Goal: Transaction & Acquisition: Purchase product/service

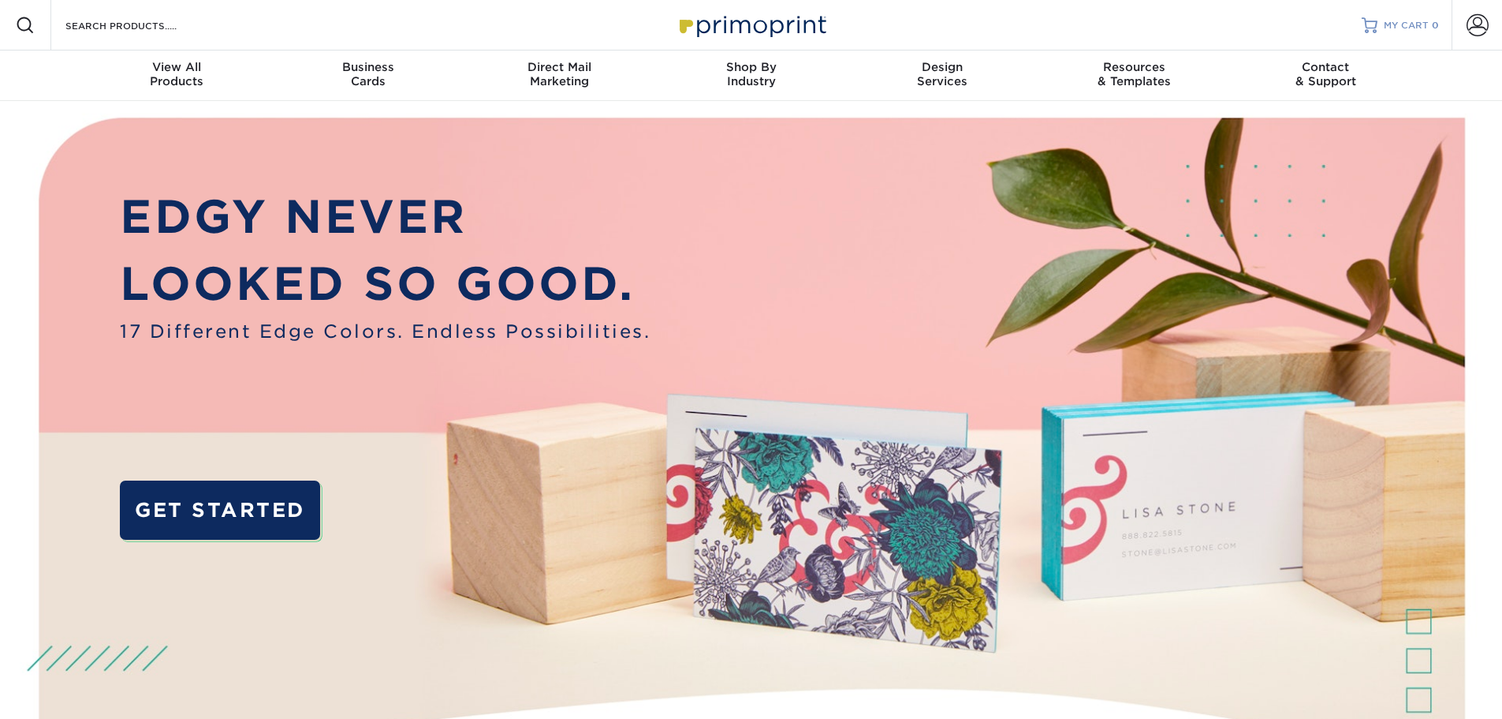
click at [1420, 24] on span "MY CART" at bounding box center [1406, 25] width 45 height 13
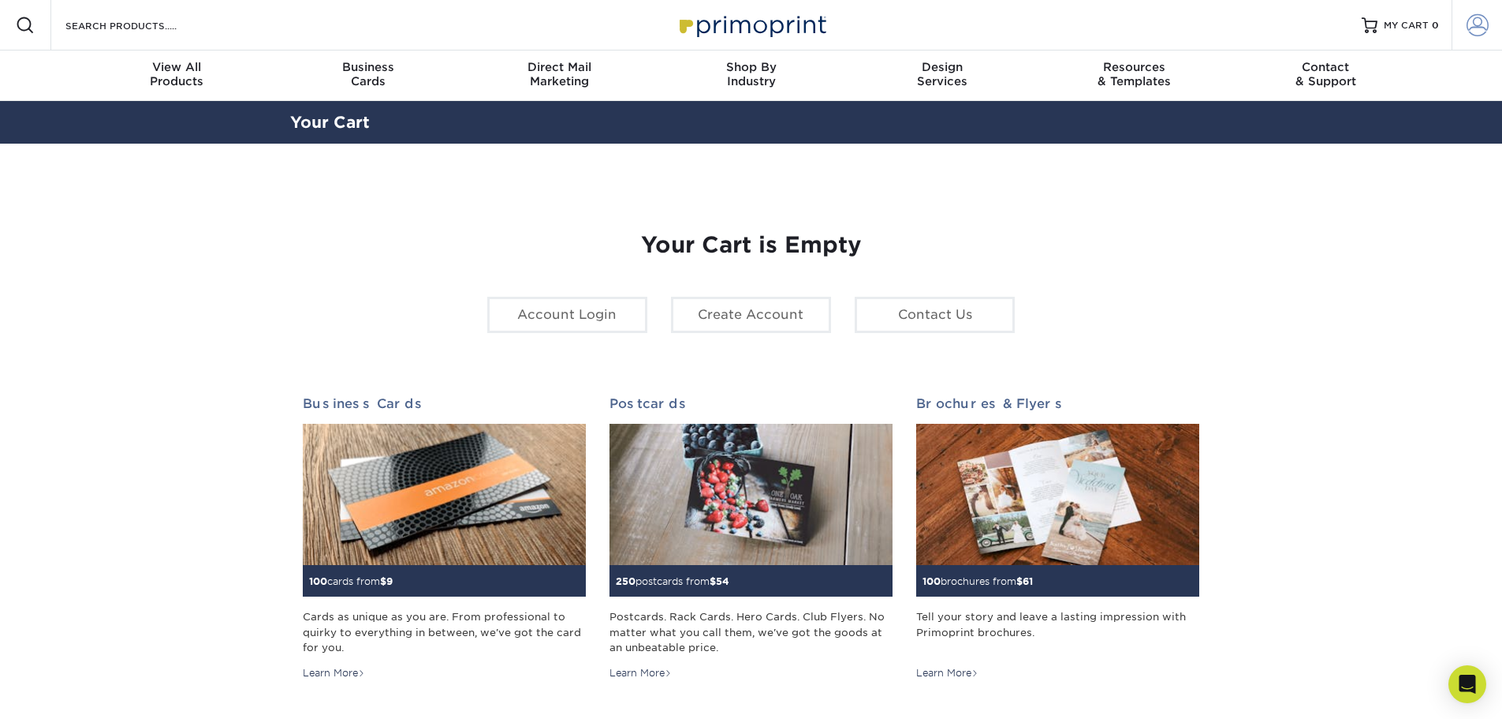
type input "dknysh@macadamcpt.com"
click at [1480, 28] on span at bounding box center [1478, 25] width 22 height 22
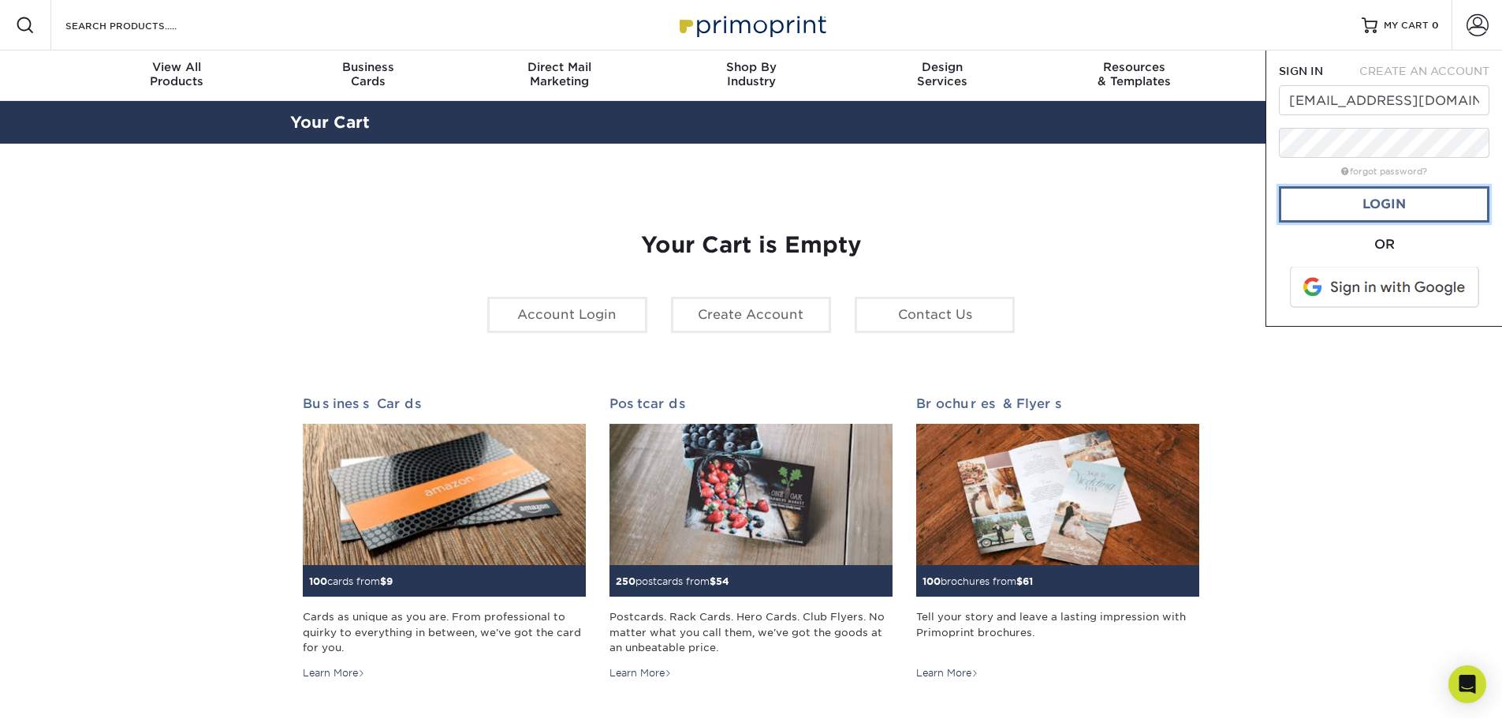
click at [1391, 206] on link "Login" at bounding box center [1384, 204] width 211 height 36
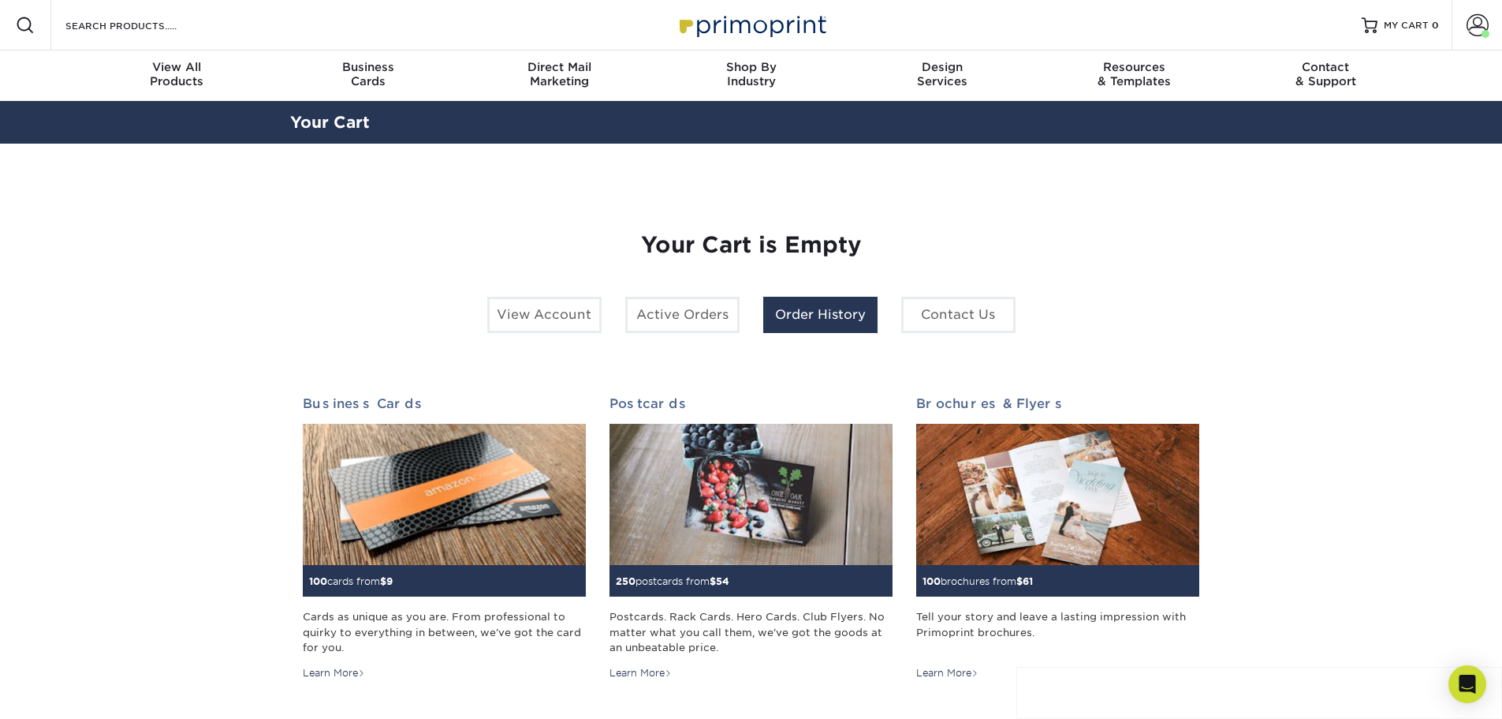
click at [828, 316] on link "Order History" at bounding box center [820, 315] width 114 height 36
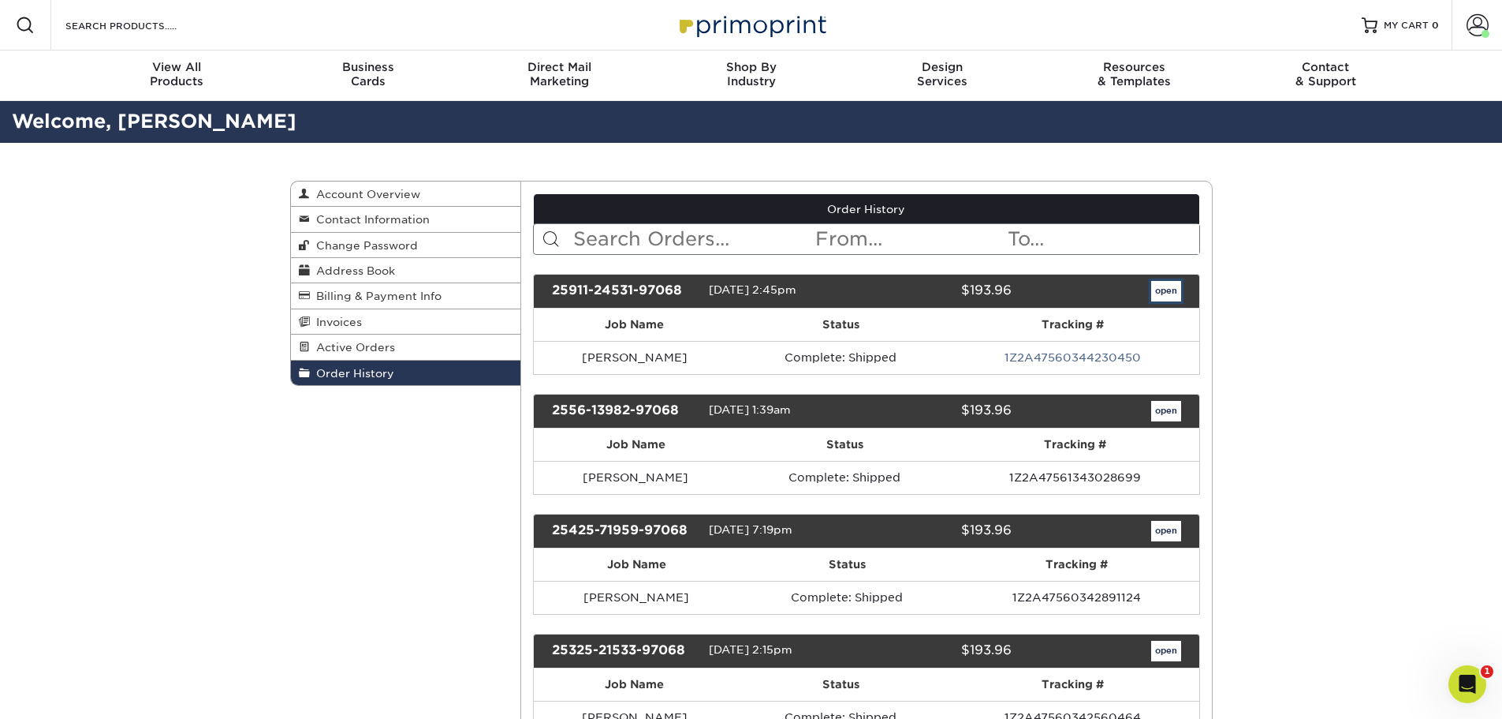
click at [1165, 290] on link "open" at bounding box center [1167, 291] width 30 height 21
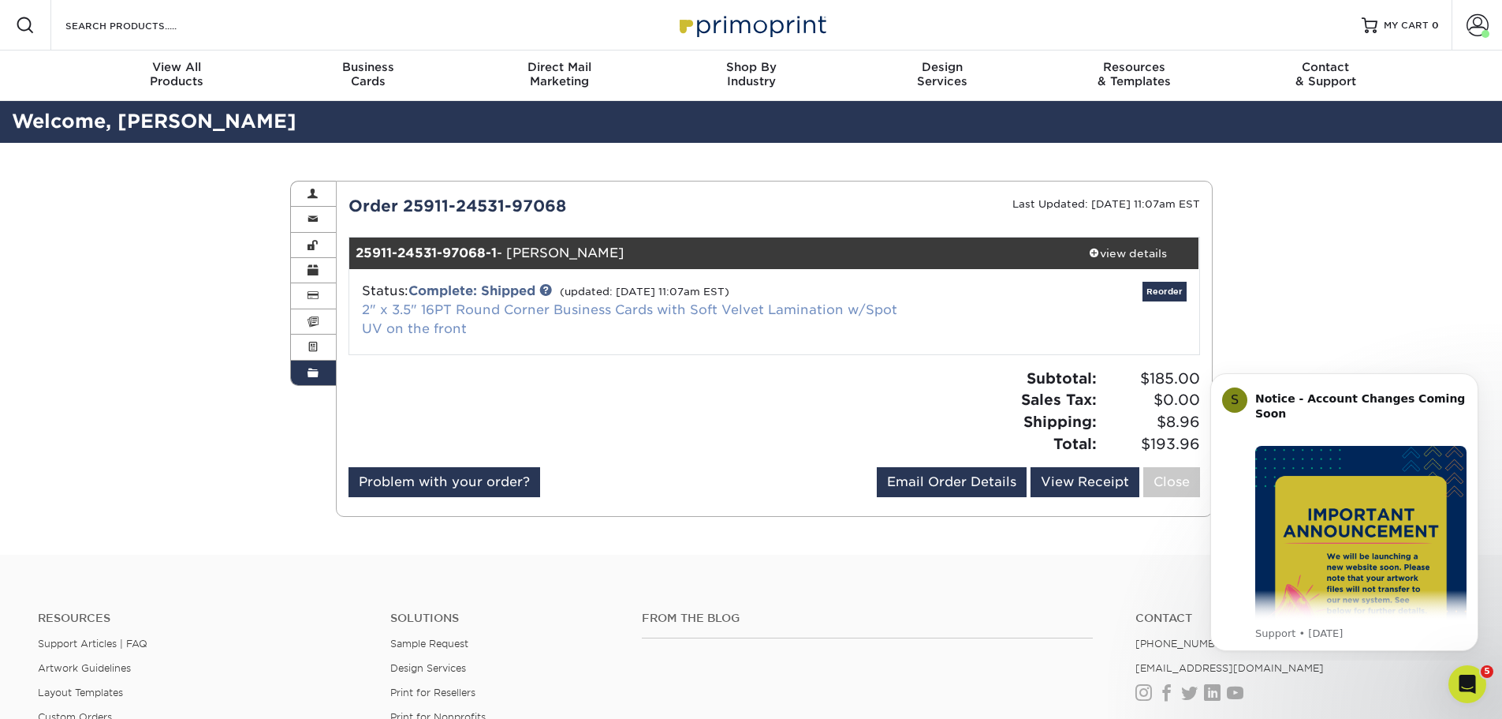
click at [469, 313] on link "2" x 3.5" 16PT Round Corner Business Cards with Soft Velvet Lamination w/Spot U…" at bounding box center [630, 319] width 536 height 34
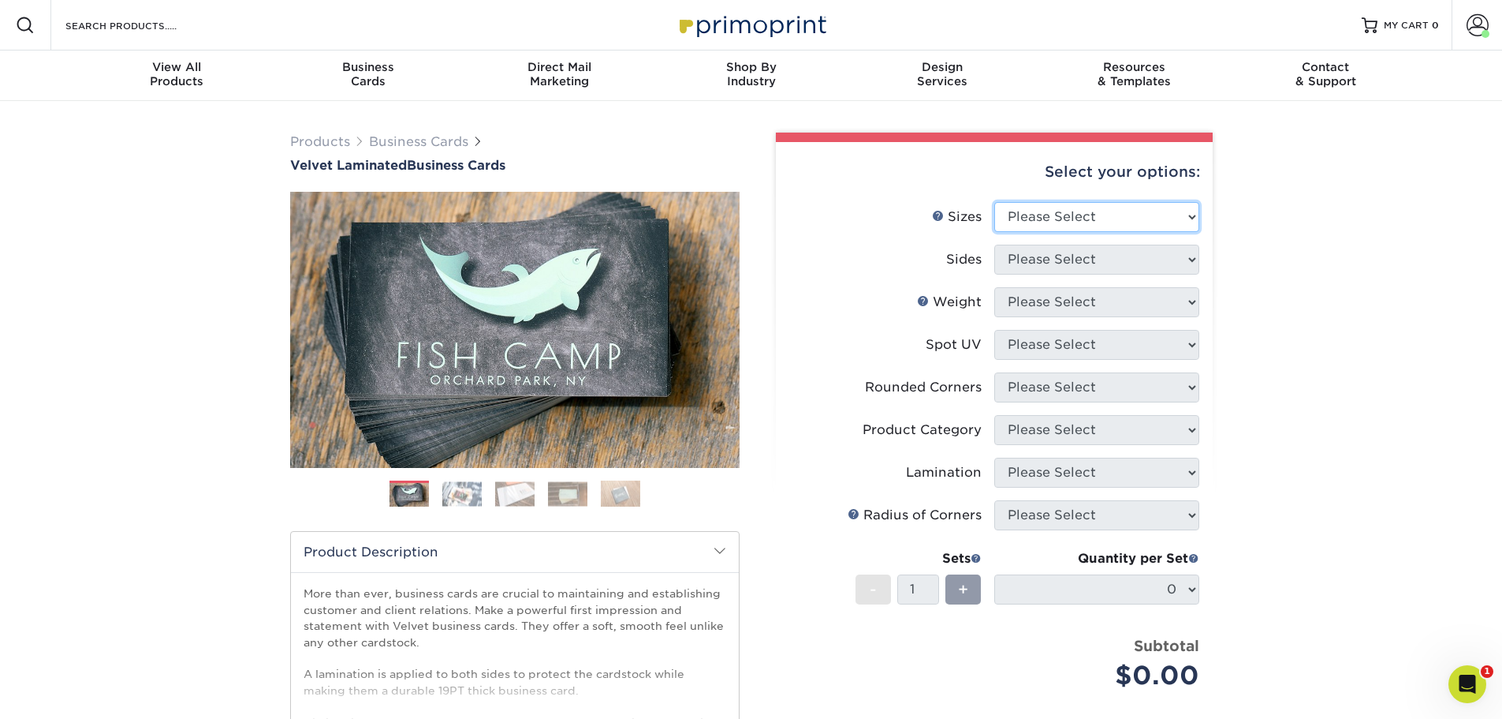
click at [1048, 213] on select "Please Select 1.5" x 3.5" - Mini 1.75" x 3.5" - Mini 2" x 2" - Square 2" x 3" -…" at bounding box center [1097, 217] width 205 height 30
select select "2.00x3.50"
click at [995, 202] on select "Please Select 1.5" x 3.5" - Mini 1.75" x 3.5" - Mini 2" x 2" - Square 2" x 3" -…" at bounding box center [1097, 217] width 205 height 30
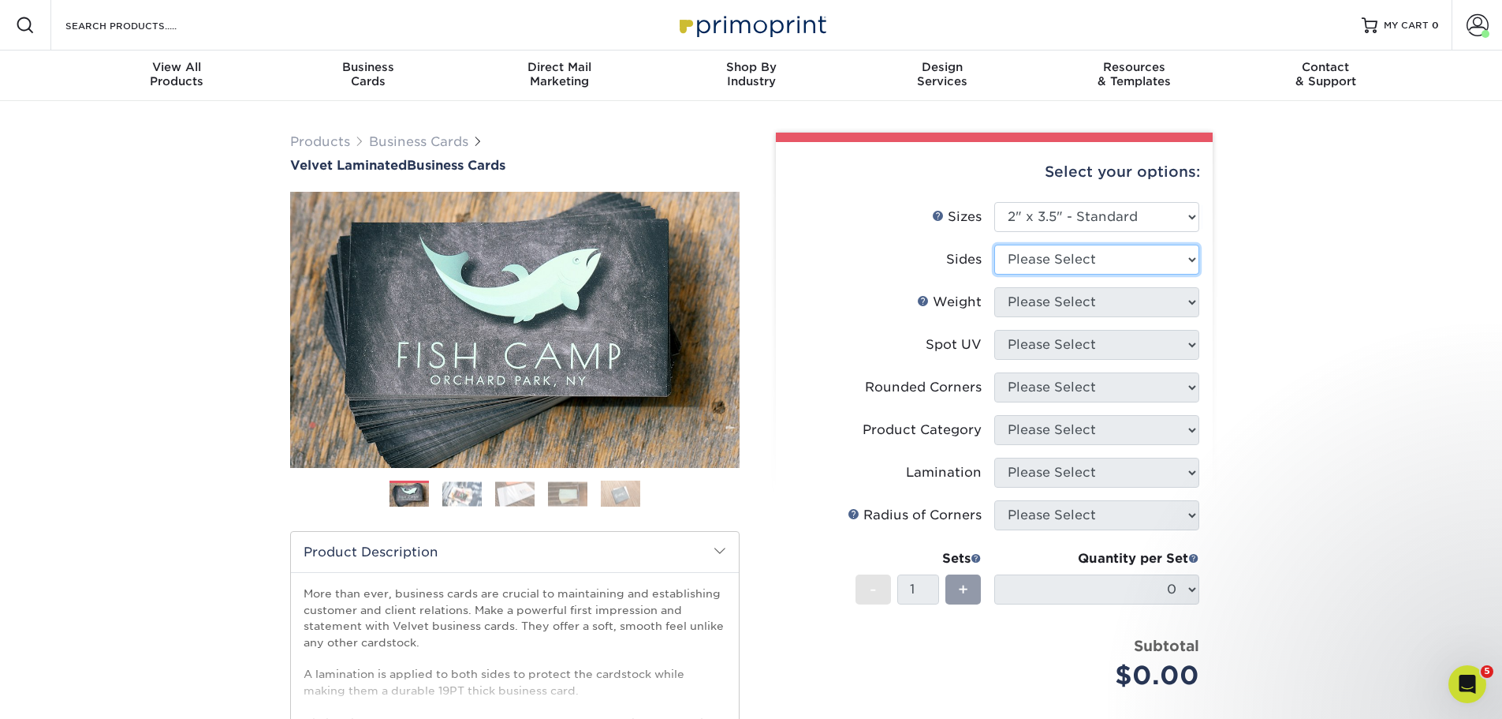
click at [1051, 265] on select "Please Select Print Both Sides Print Front Only" at bounding box center [1097, 260] width 205 height 30
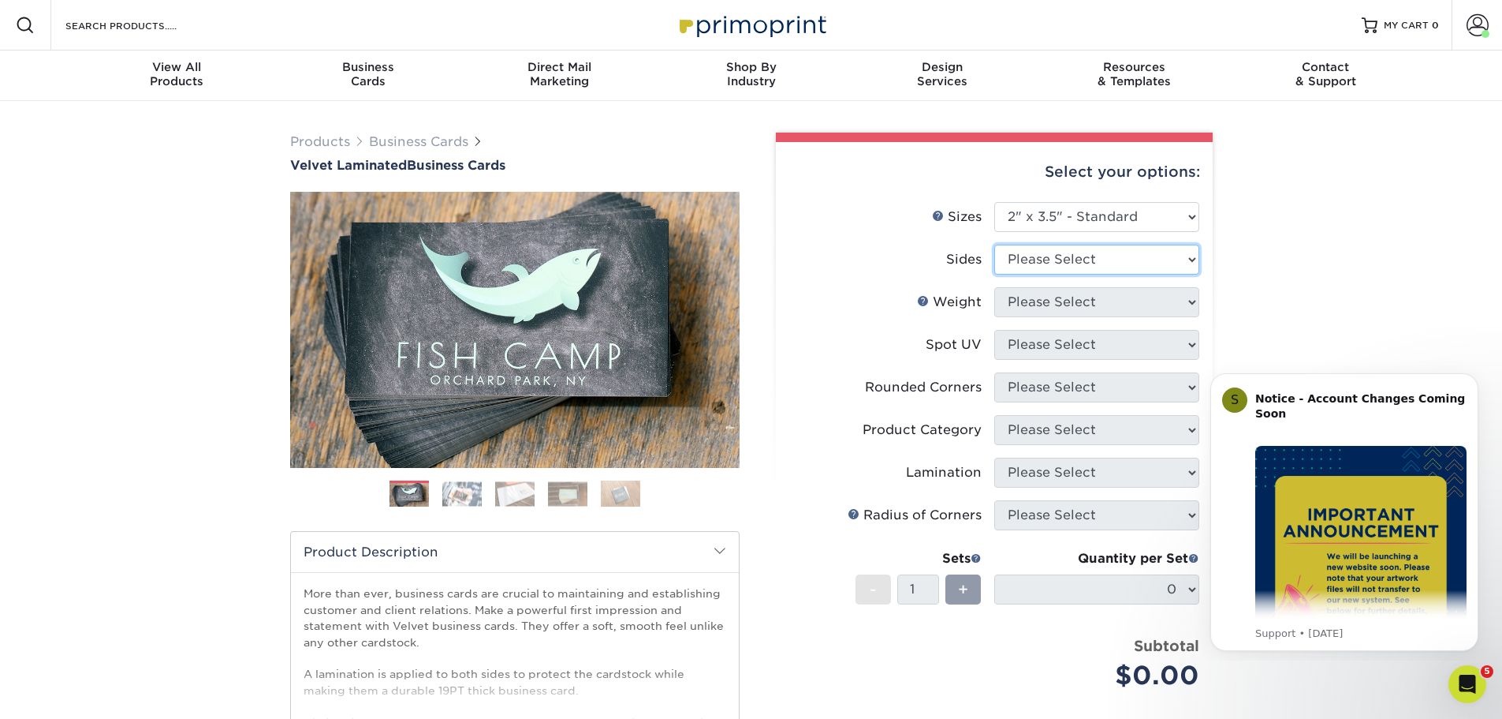
select select "13abbda7-1d64-4f25-8bb2-c179b224825d"
click at [995, 245] on select "Please Select Print Both Sides Print Front Only" at bounding box center [1097, 260] width 205 height 30
click at [1050, 310] on select "Please Select 16PT" at bounding box center [1097, 302] width 205 height 30
select select "16PT"
click at [995, 287] on select "Please Select 16PT" at bounding box center [1097, 302] width 205 height 30
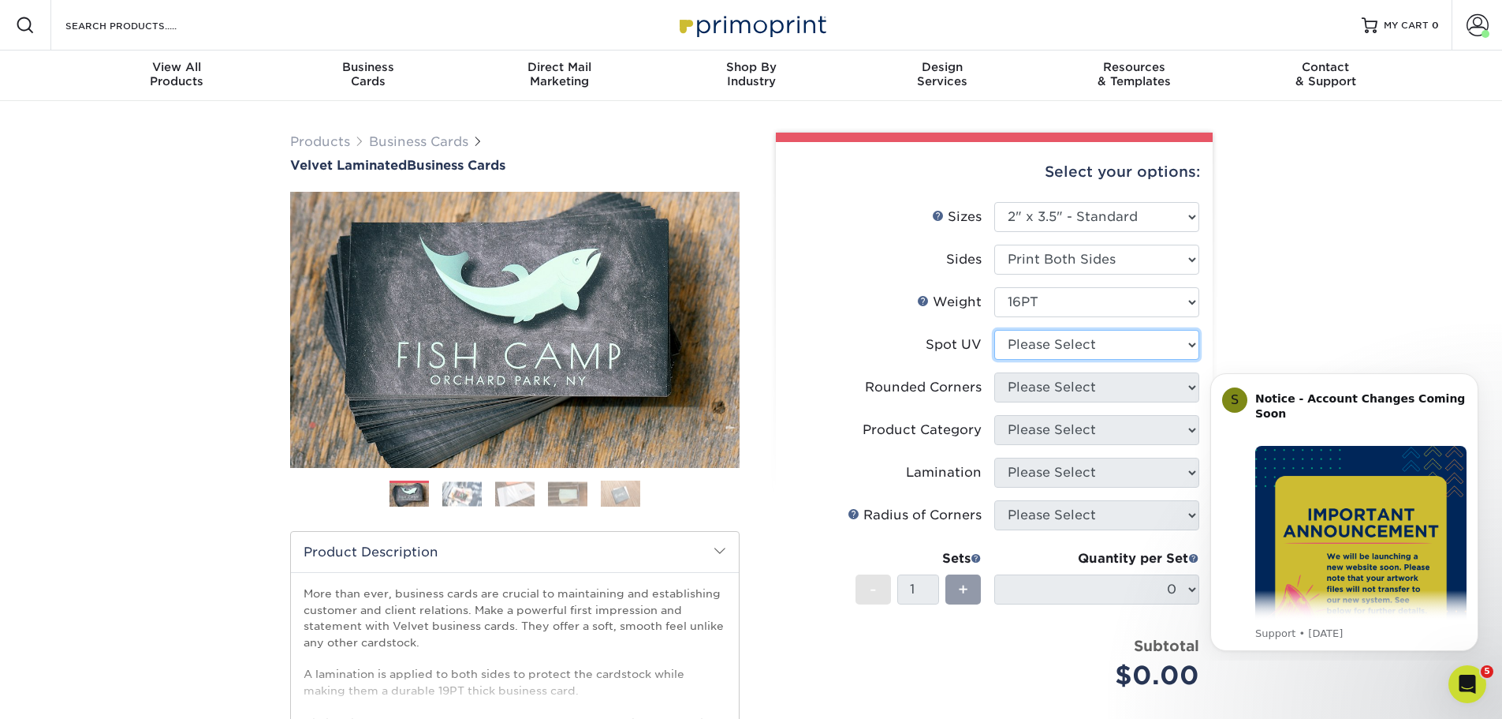
click at [1034, 348] on select "Please Select No Spot UV Front and Back (Both Sides) Front Only Back Only" at bounding box center [1097, 345] width 205 height 30
select select "1"
click at [995, 330] on select "Please Select No Spot UV Front and Back (Both Sides) Front Only Back Only" at bounding box center [1097, 345] width 205 height 30
click at [1034, 388] on select "Please Select Yes - Round 2 Corners Yes - Round 4 Corners No" at bounding box center [1097, 387] width 205 height 30
select select "7672df9e-0e0a-464d-8e1f-920c575e4da3"
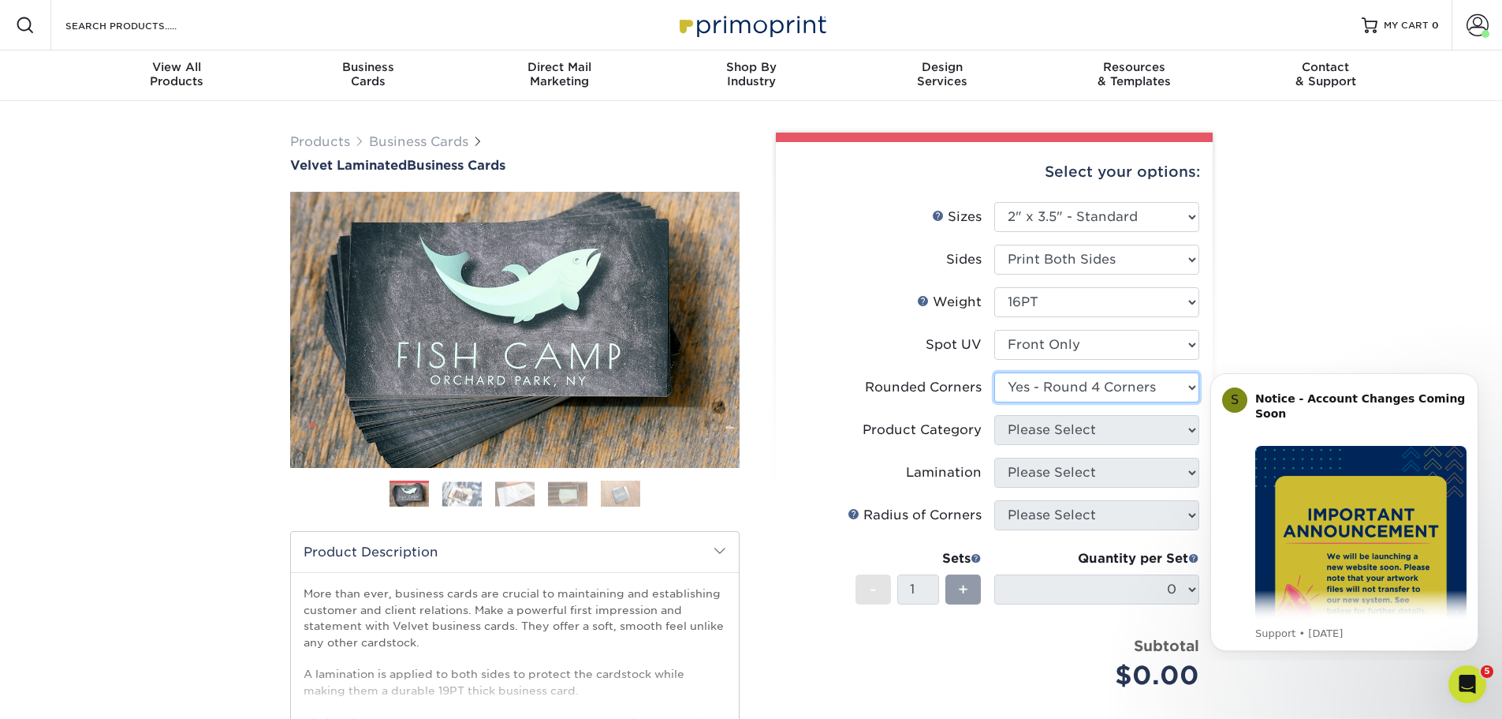
click at [995, 372] on select "Please Select Yes - Round 2 Corners Yes - Round 4 Corners No" at bounding box center [1097, 387] width 205 height 30
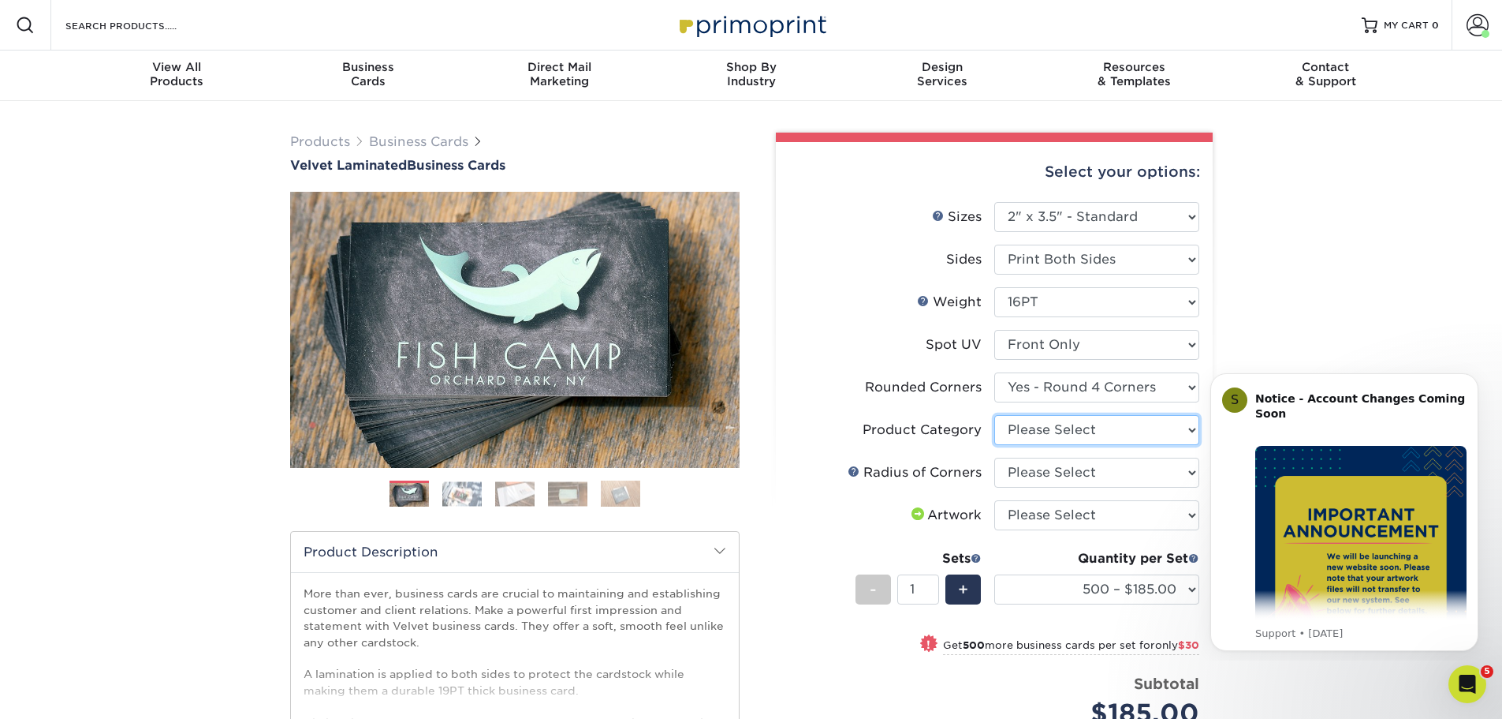
click at [1035, 431] on select "Please Select Business Cards" at bounding box center [1097, 430] width 205 height 30
select select "3b5148f1-0588-4f88-a218-97bcfdce65c1"
click at [995, 415] on select "Please Select Business Cards" at bounding box center [1097, 430] width 205 height 30
click at [1040, 474] on select "Please Select Rounded 1/8" Rounded 1/4"" at bounding box center [1097, 472] width 205 height 30
select select "479fbfe7-6a0c-4895-8c9a-81739b7486c9"
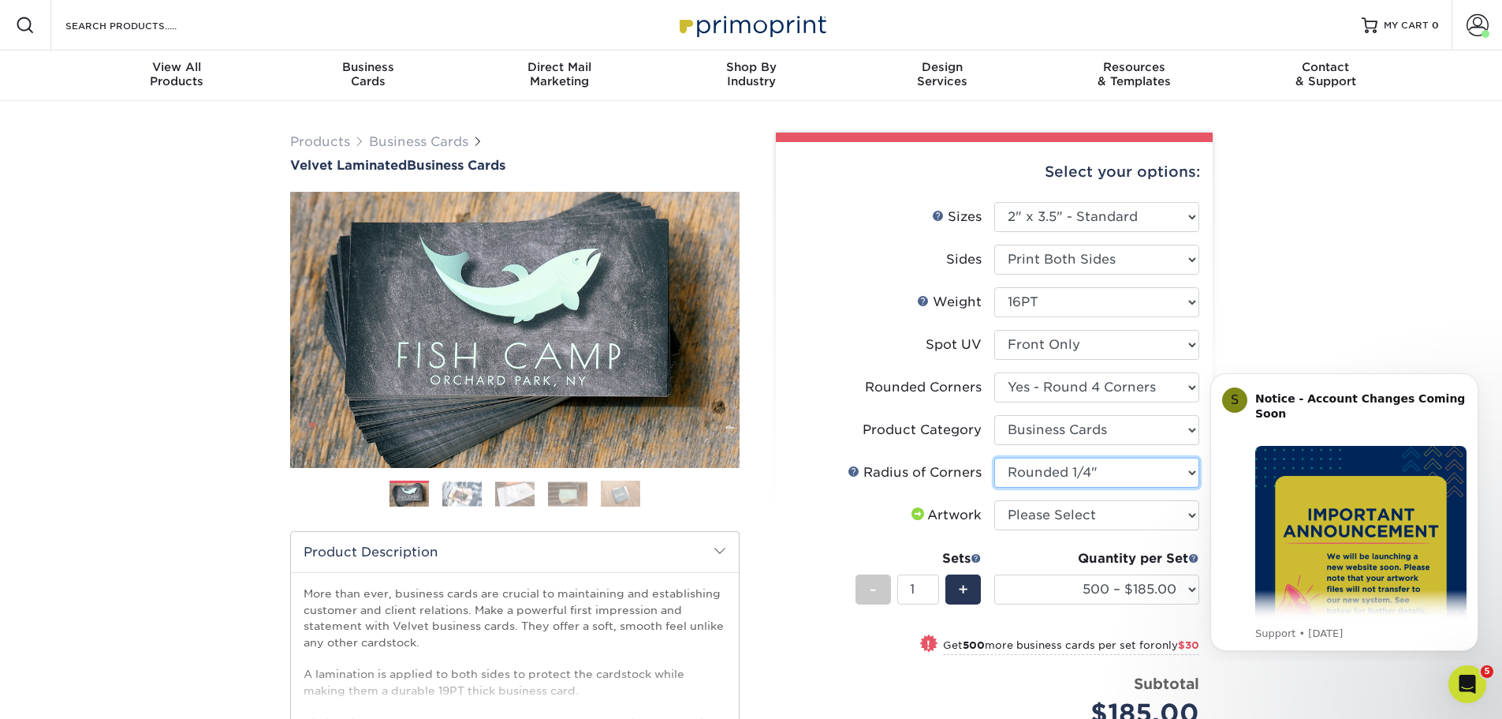
click at [995, 457] on select "Please Select Rounded 1/8" Rounded 1/4"" at bounding box center [1097, 472] width 205 height 30
click at [1040, 513] on select "Please Select I will upload files I need a design - $100" at bounding box center [1097, 515] width 205 height 30
select select "upload"
click at [995, 500] on select "Please Select I will upload files I need a design - $100" at bounding box center [1097, 515] width 205 height 30
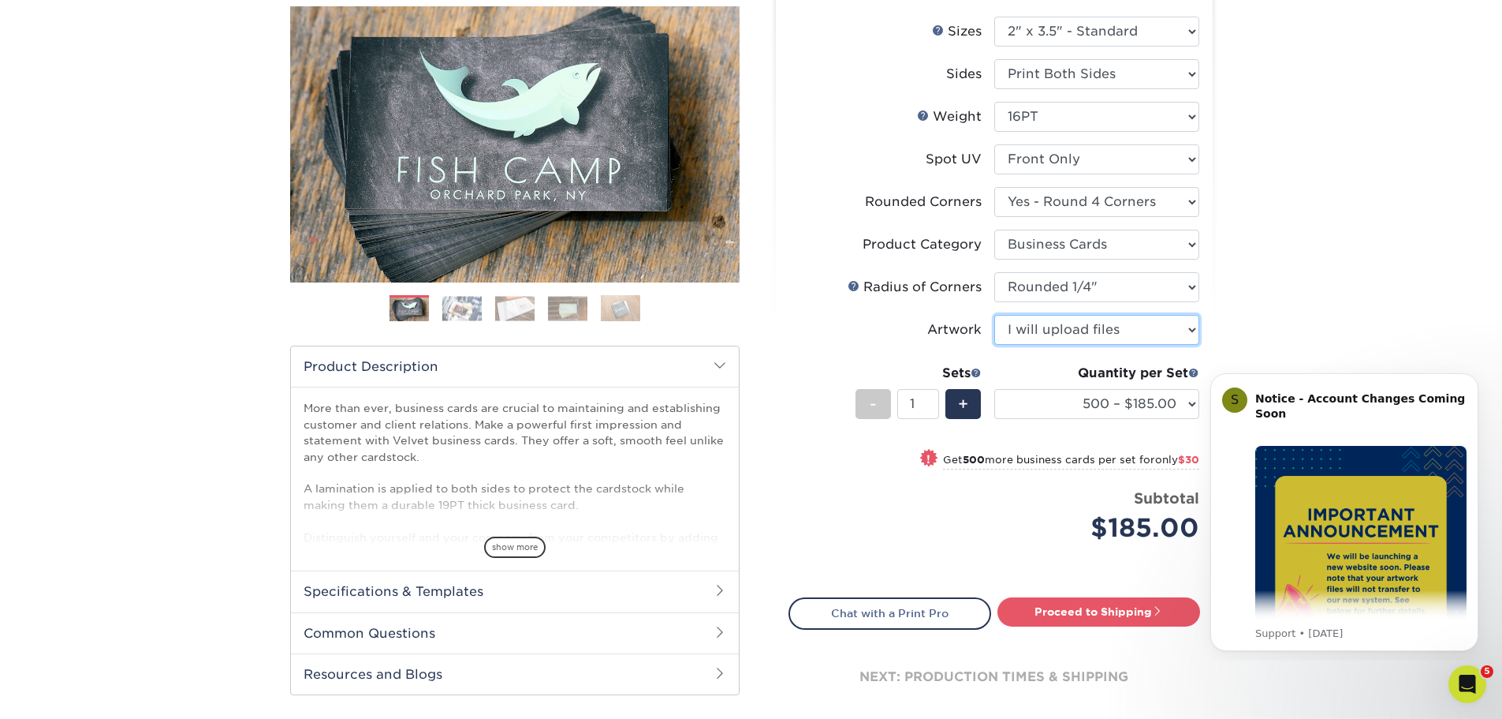
scroll to position [237, 0]
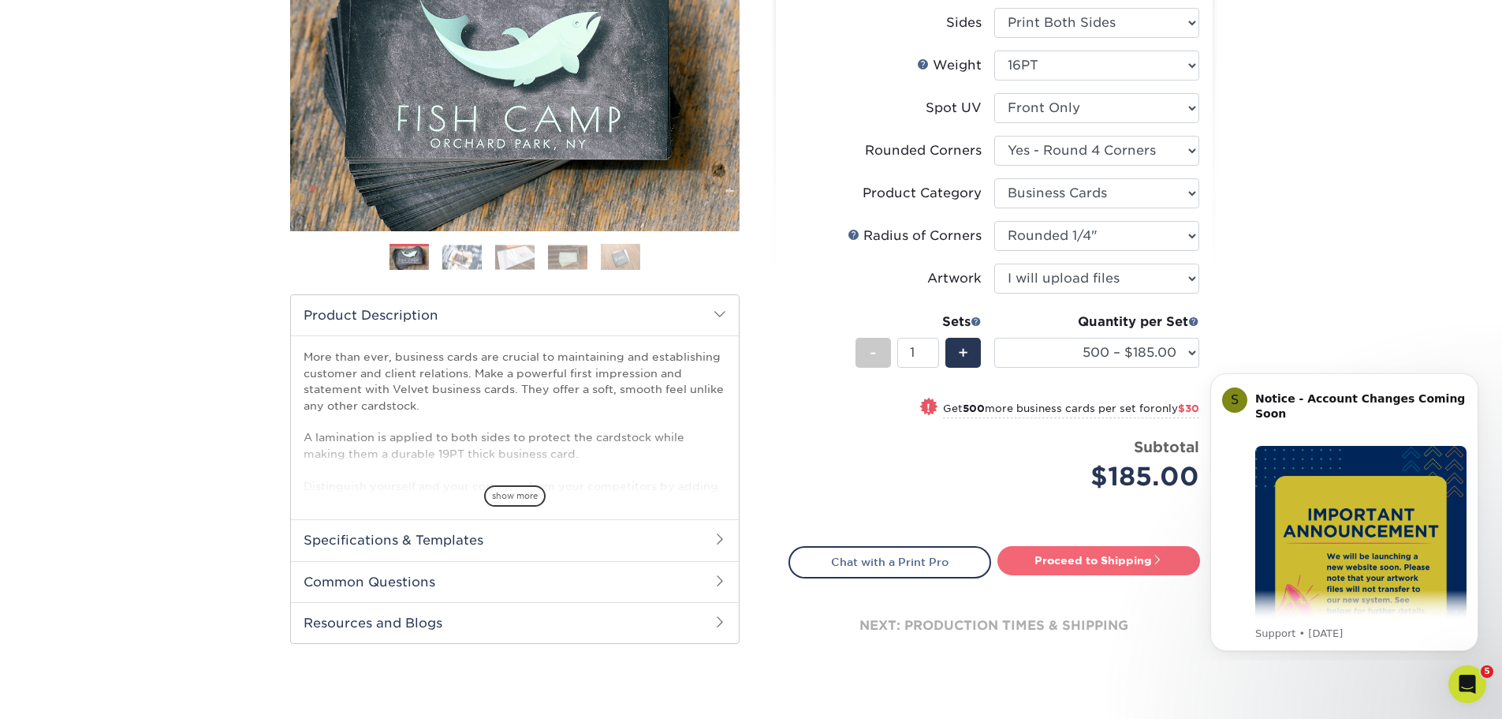
click at [1122, 564] on link "Proceed to Shipping" at bounding box center [1099, 560] width 203 height 28
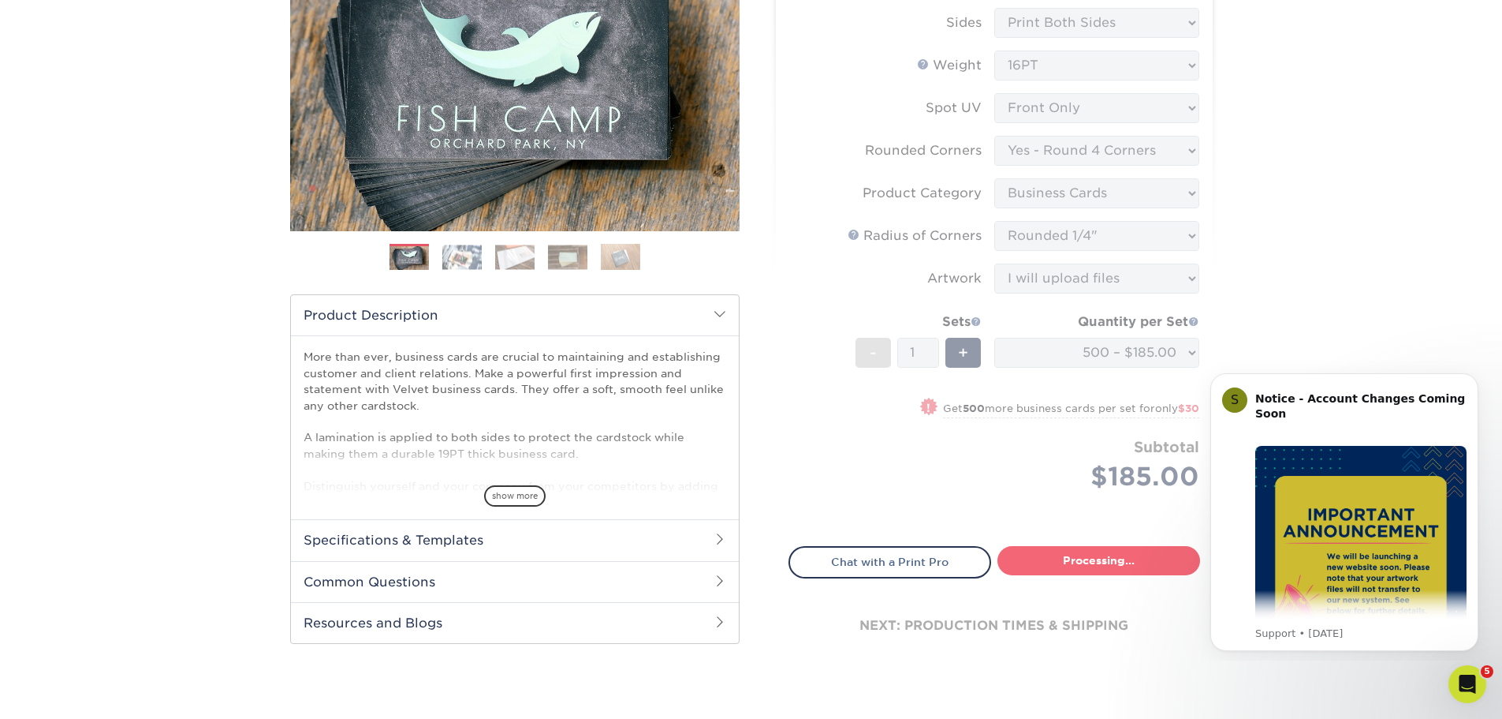
select select "17f778df-9369-4ad5-8ca2-d61a48b8ef27"
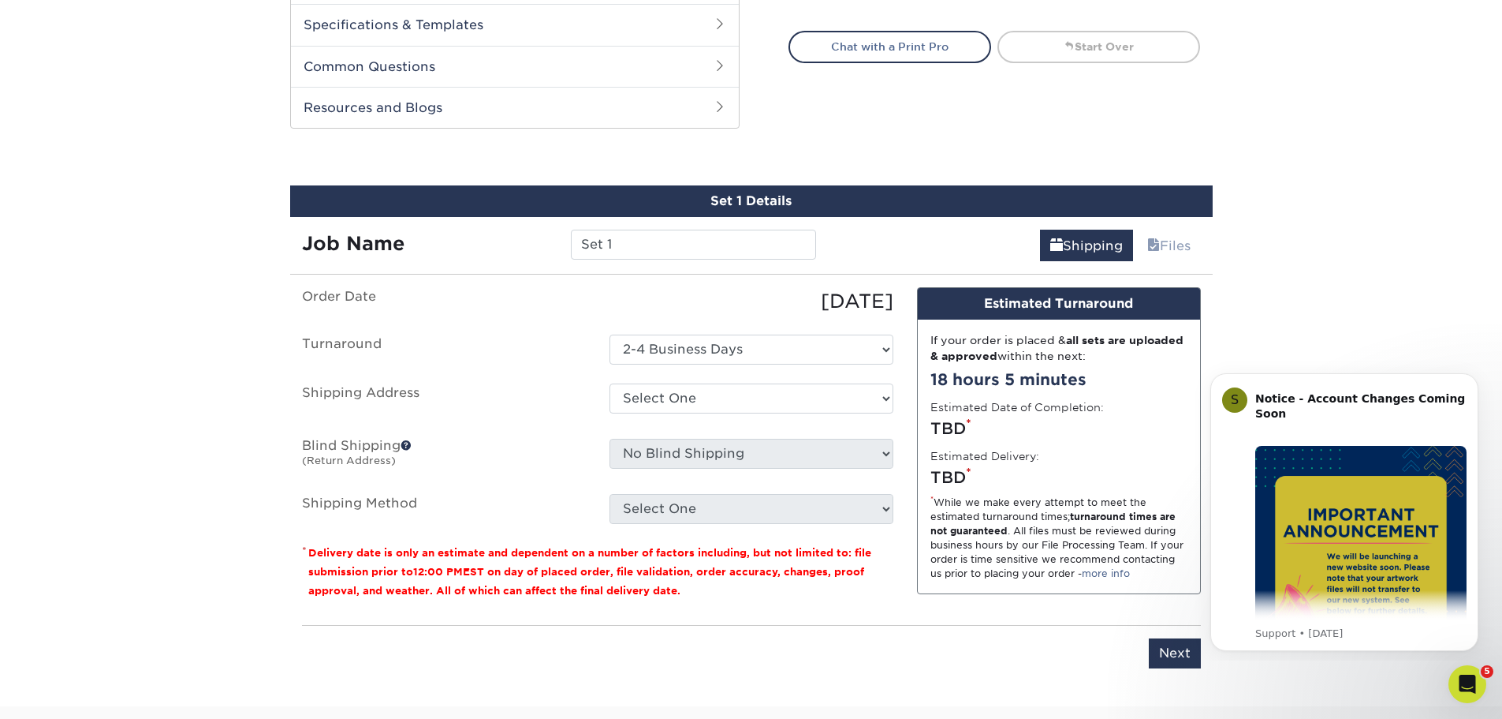
scroll to position [826, 0]
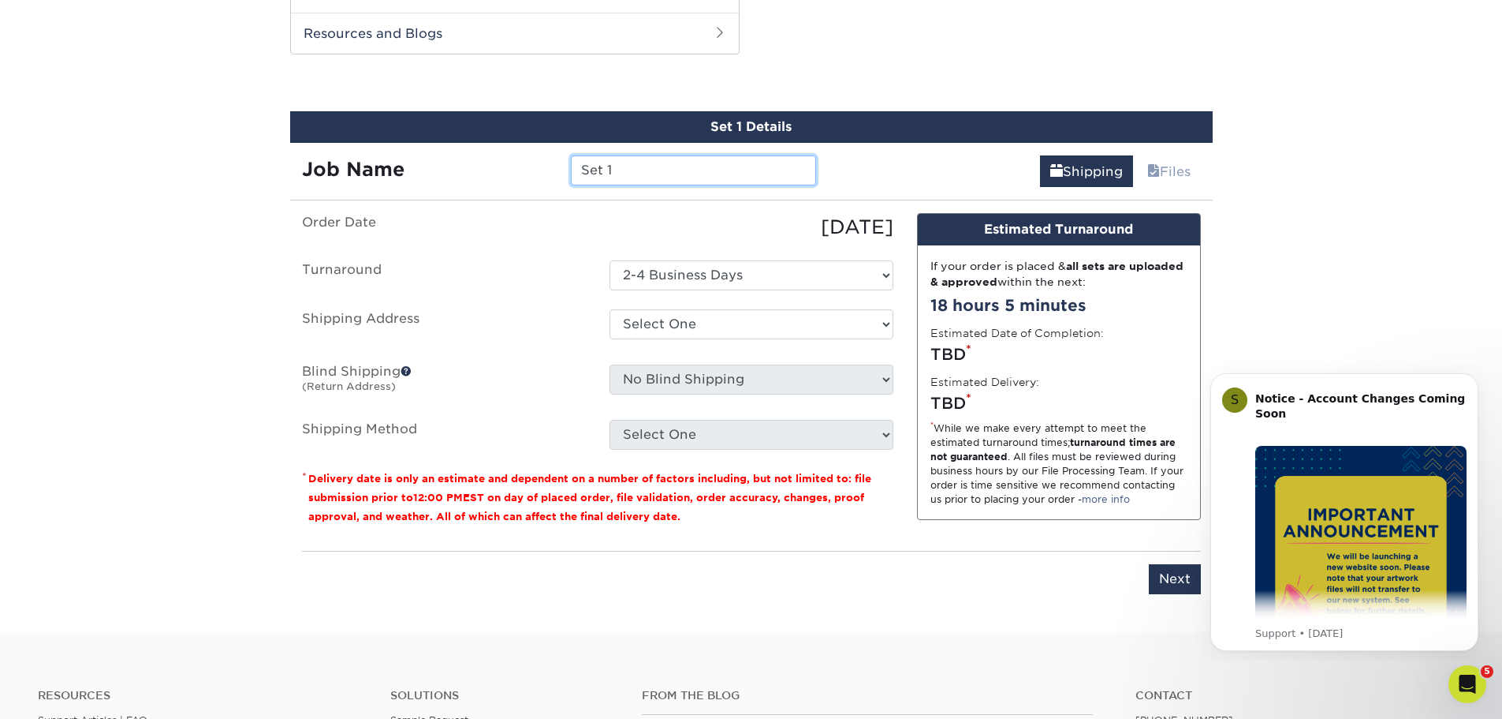
drag, startPoint x: 632, startPoint y: 169, endPoint x: 528, endPoint y: 171, distance: 104.1
click at [528, 171] on div "Job Name Set 1" at bounding box center [559, 170] width 539 height 30
type input "[PERSON_NAME]"
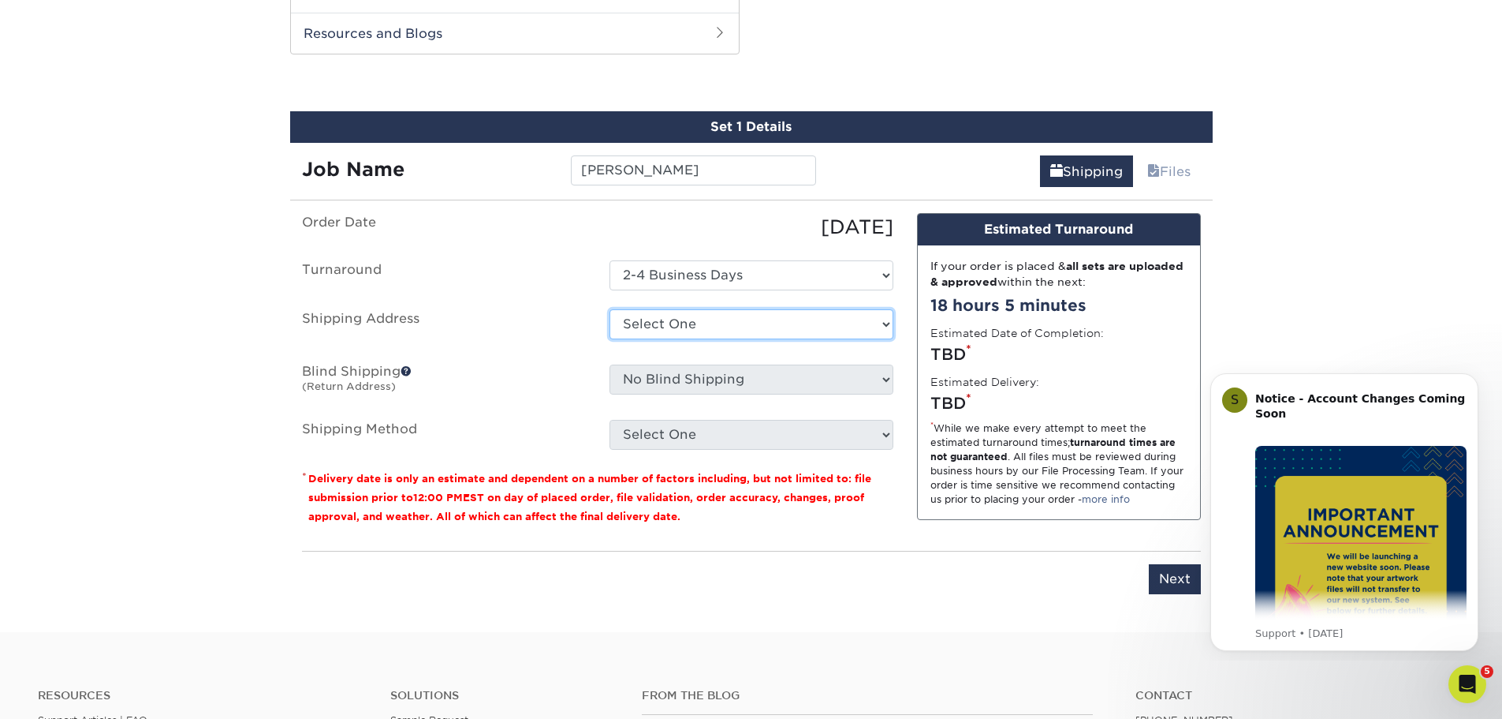
click at [684, 325] on select "Select One [PERSON_NAME] Macadam LO + Add New Address" at bounding box center [752, 324] width 284 height 30
select select "274644"
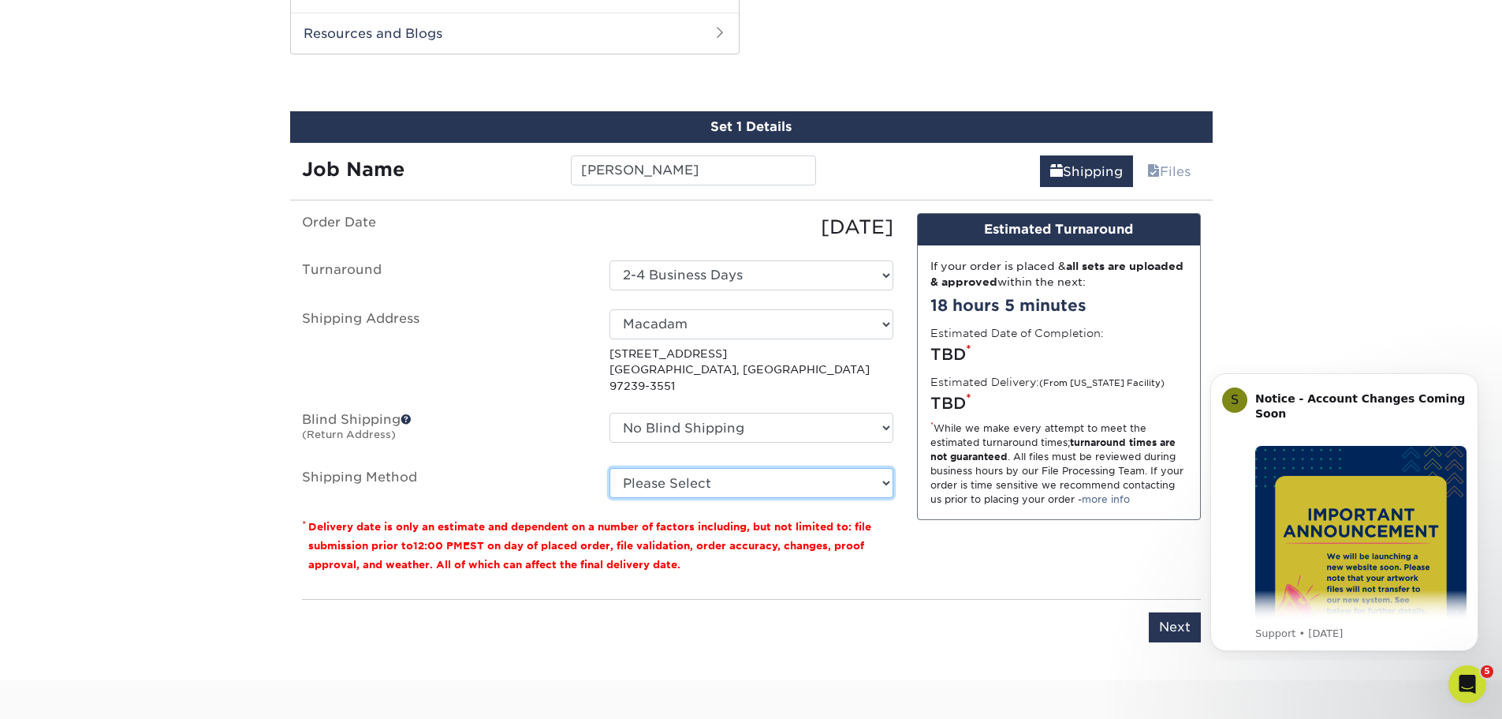
click at [684, 468] on select "Please Select Ground Shipping (+$8.96) 3 Day Shipping Service (+$20.20) 2 Day A…" at bounding box center [752, 483] width 284 height 30
select select "03"
click at [610, 468] on select "Please Select Ground Shipping (+$8.96) 3 Day Shipping Service (+$20.20) 2 Day A…" at bounding box center [752, 483] width 284 height 30
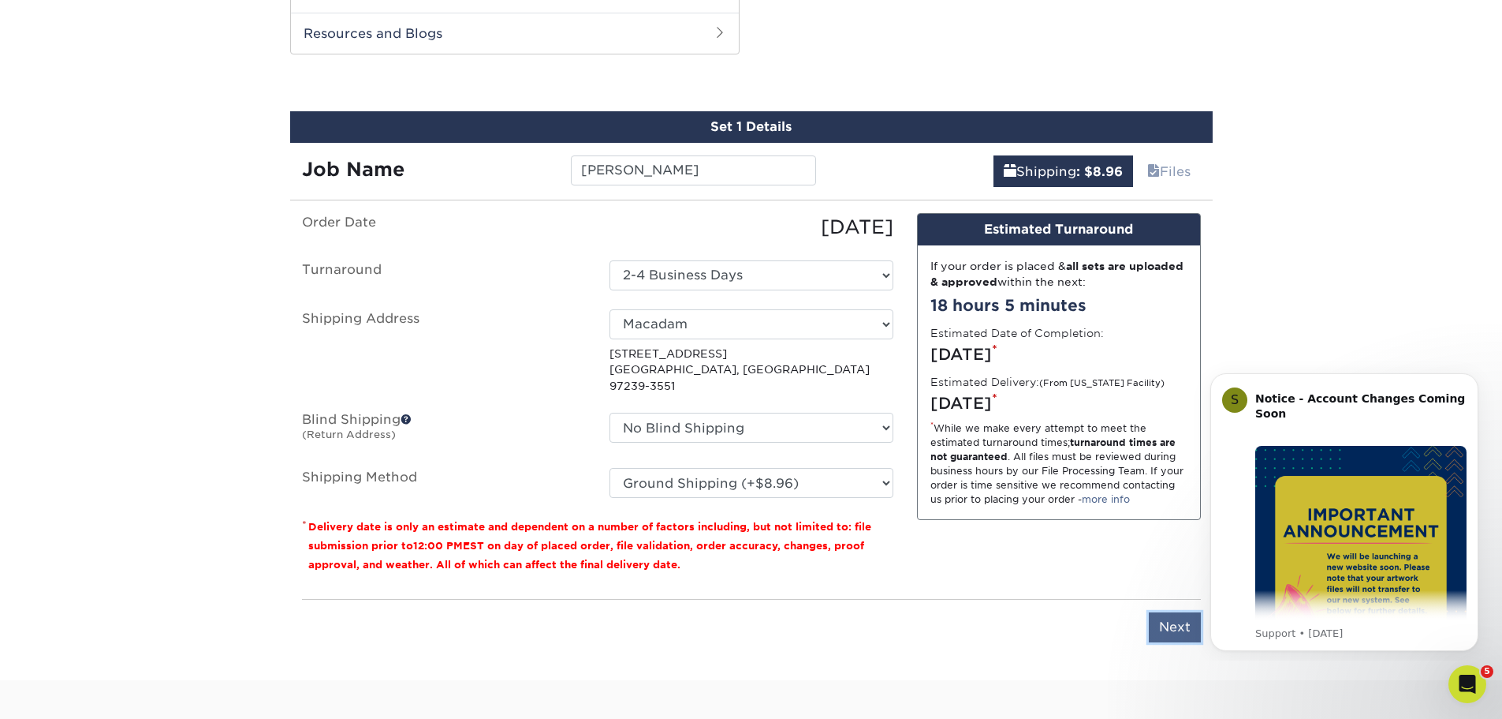
click at [1174, 614] on input "Next" at bounding box center [1175, 627] width 52 height 30
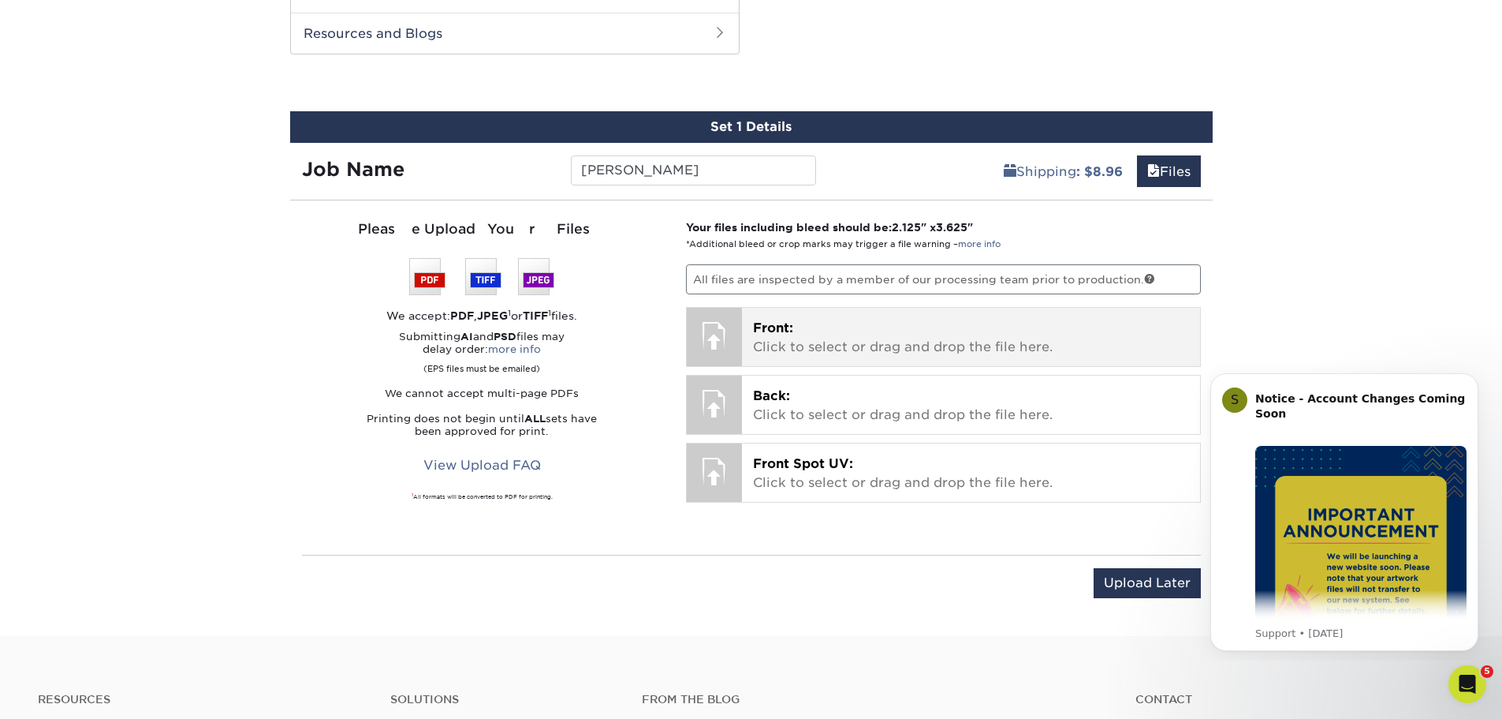
click at [796, 335] on p "Front: Click to select or drag and drop the file here." at bounding box center [971, 338] width 436 height 38
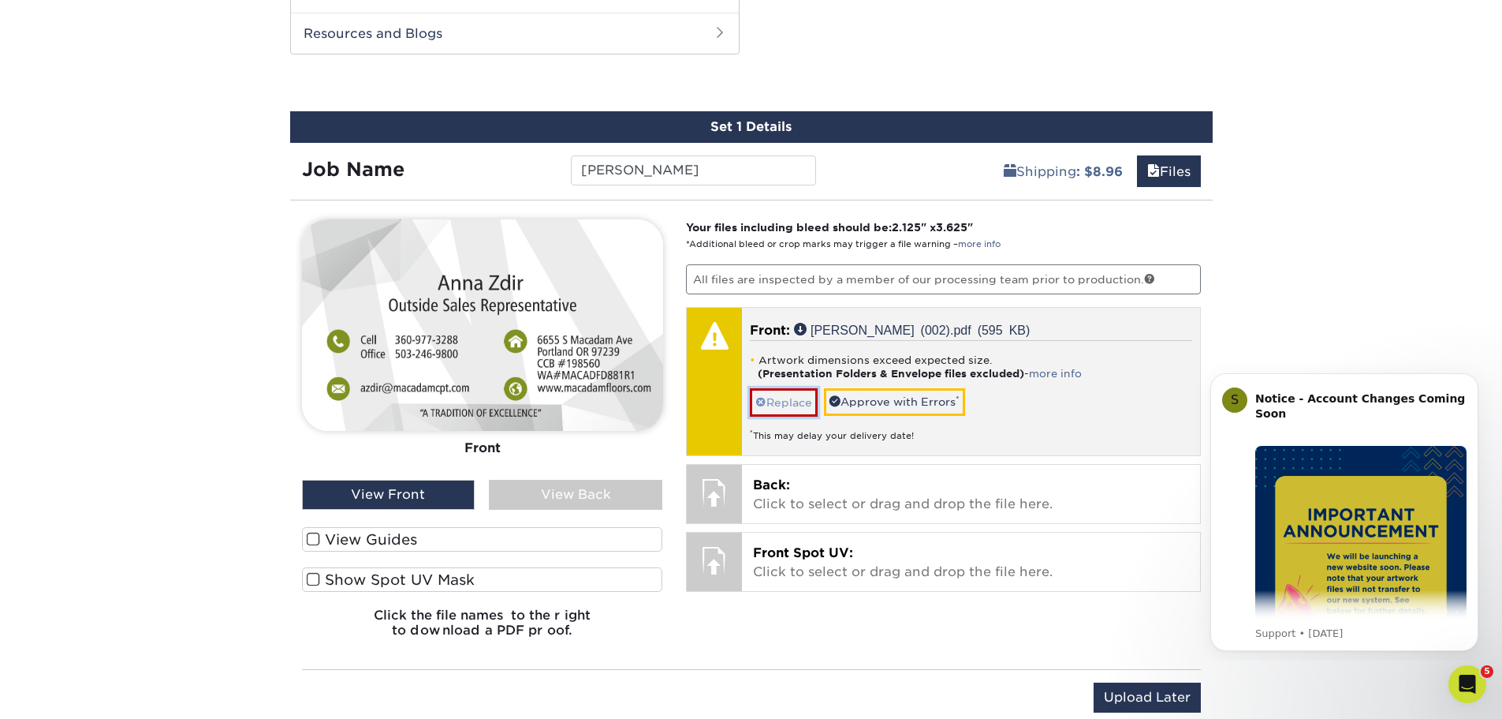
click at [771, 400] on link "Replace" at bounding box center [784, 402] width 68 height 28
